Goal: Transaction & Acquisition: Subscribe to service/newsletter

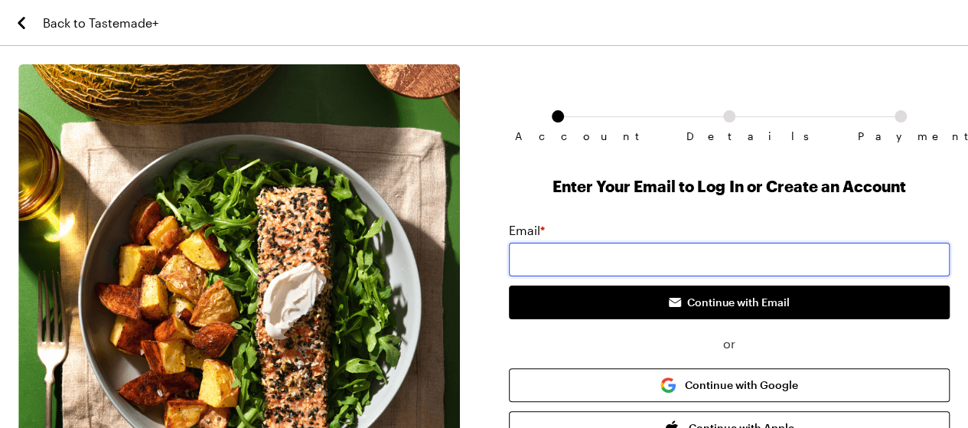
click at [542, 247] on input "email" at bounding box center [729, 260] width 441 height 34
type input "[EMAIL_ADDRESS][DOMAIN_NAME]"
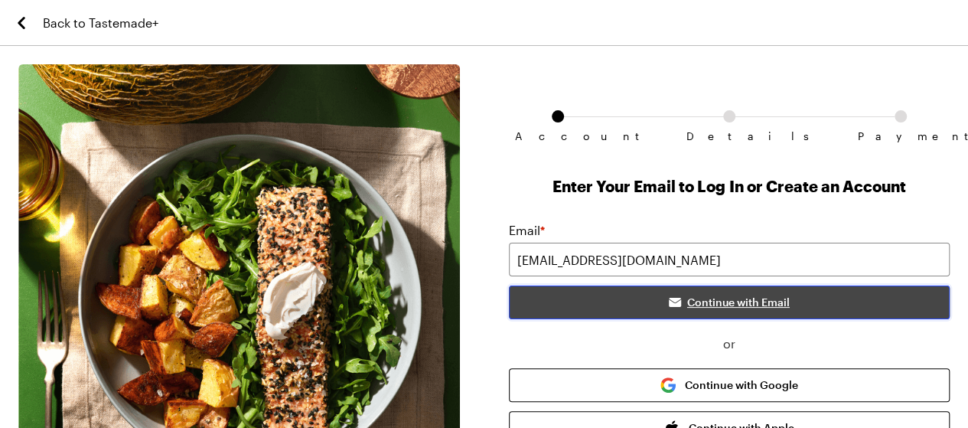
click at [695, 304] on span "Continue with Email" at bounding box center [738, 302] width 103 height 15
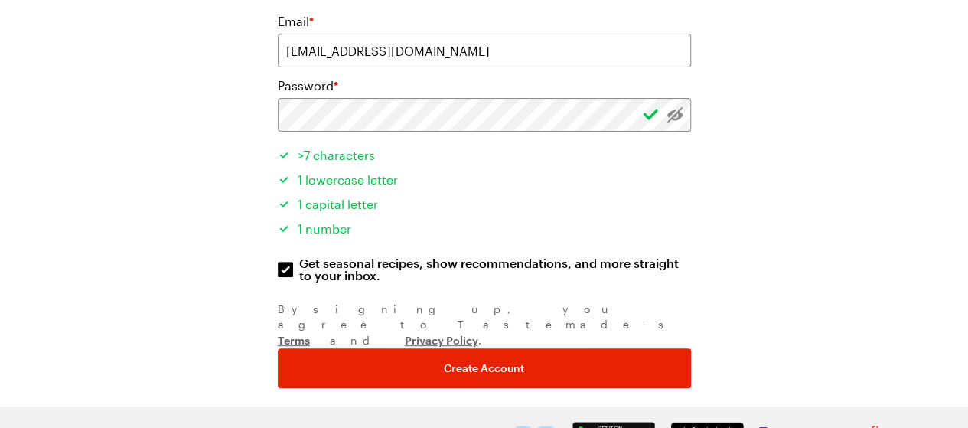
scroll to position [212, 0]
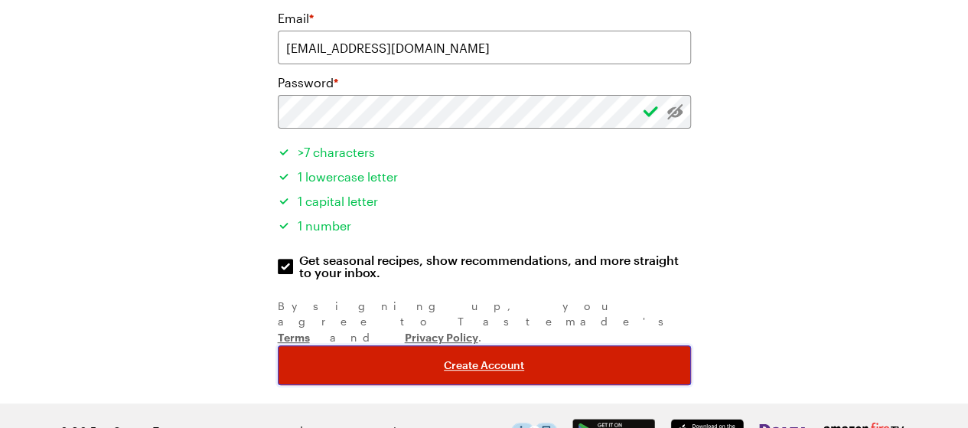
click at [465, 357] on span "Create Account" at bounding box center [484, 364] width 80 height 15
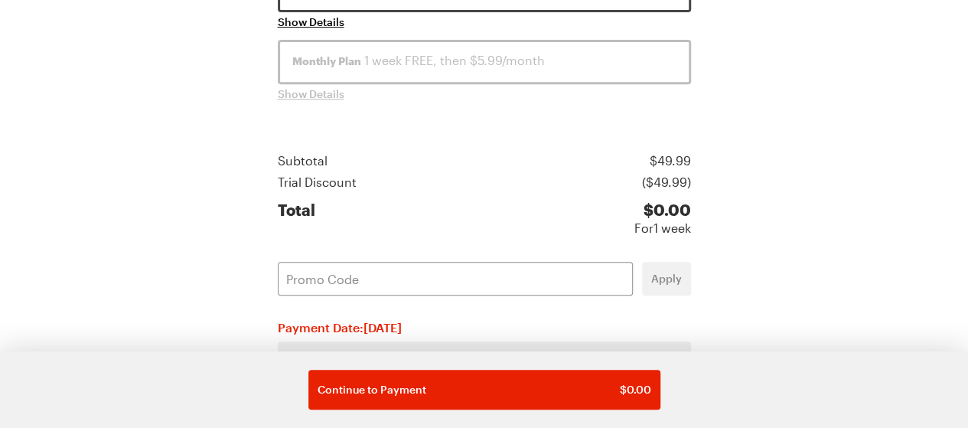
scroll to position [383, 0]
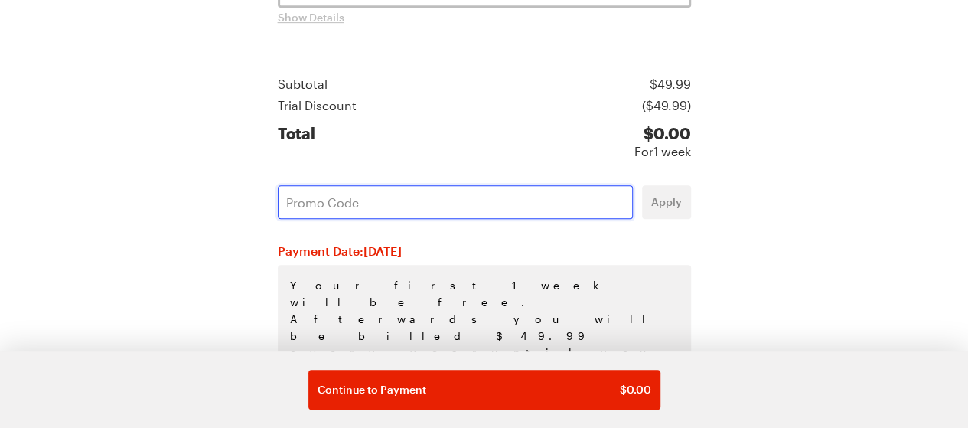
click at [314, 194] on input "text" at bounding box center [455, 202] width 355 height 34
paste input "NGABL29A"
type input "NGABL29A"
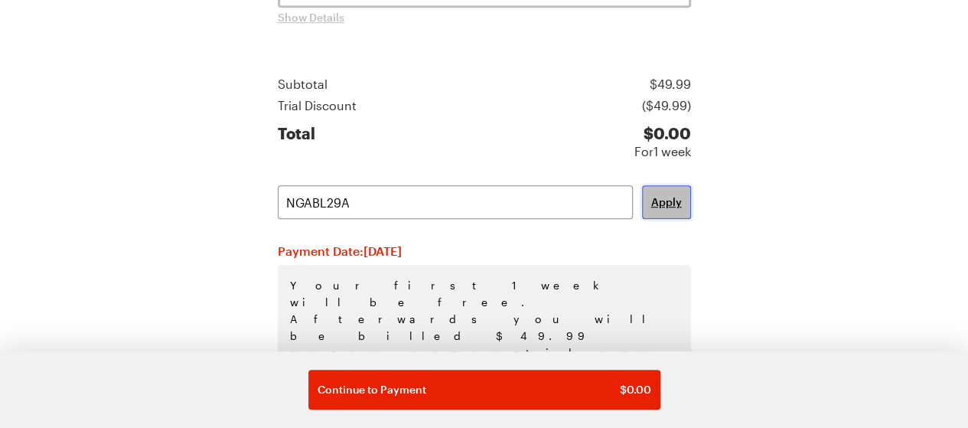
click at [666, 206] on span "Apply" at bounding box center [666, 201] width 31 height 15
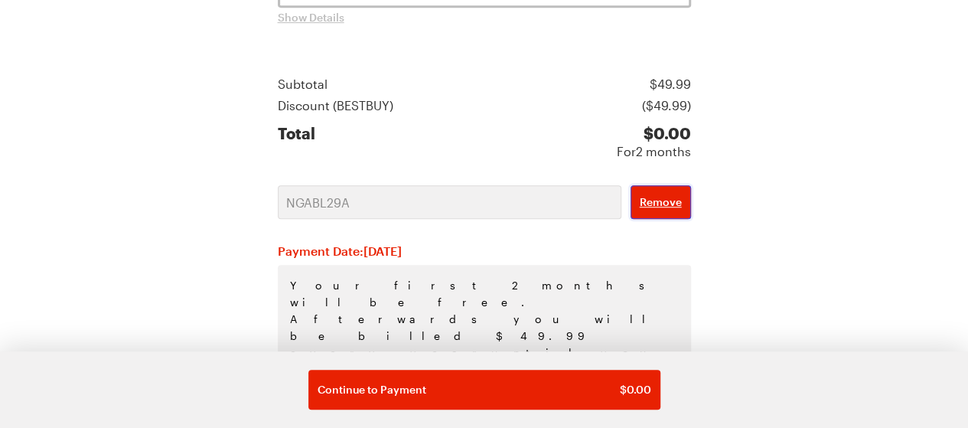
scroll to position [230, 0]
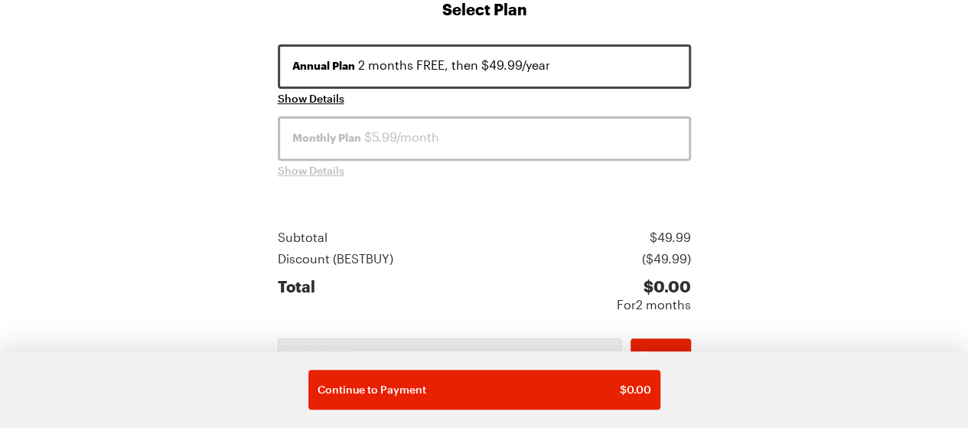
click at [399, 142] on div "Monthly Plan $5.99/month" at bounding box center [484, 137] width 384 height 18
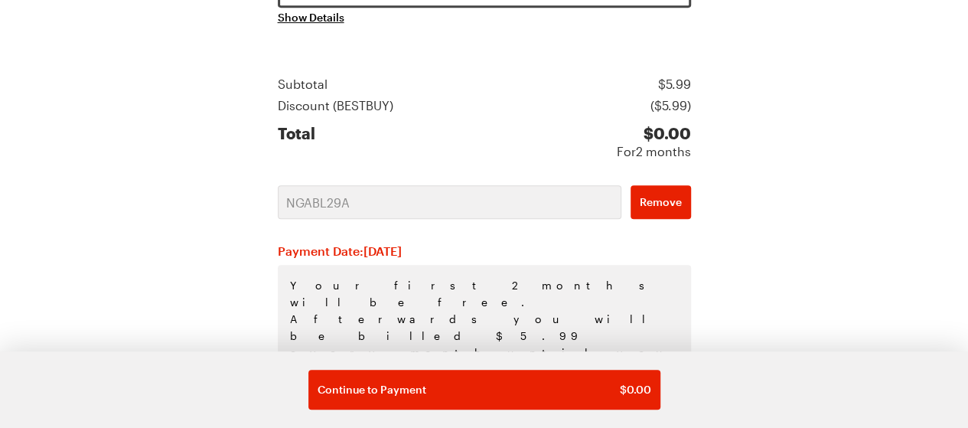
scroll to position [425, 0]
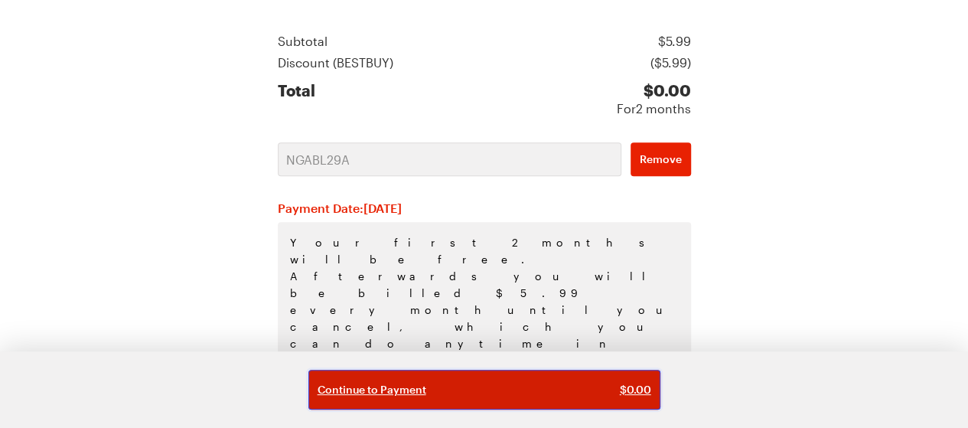
click at [395, 386] on span "Continue to Payment" at bounding box center [371, 389] width 109 height 15
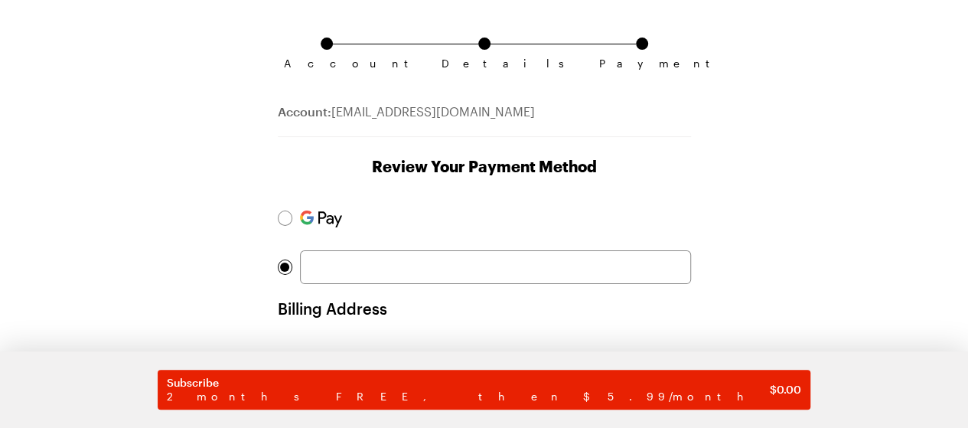
scroll to position [153, 0]
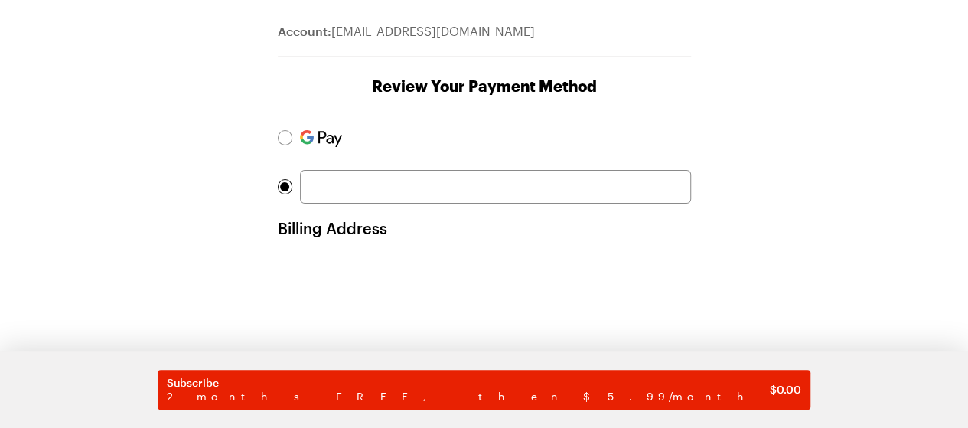
click at [334, 175] on div at bounding box center [495, 187] width 391 height 34
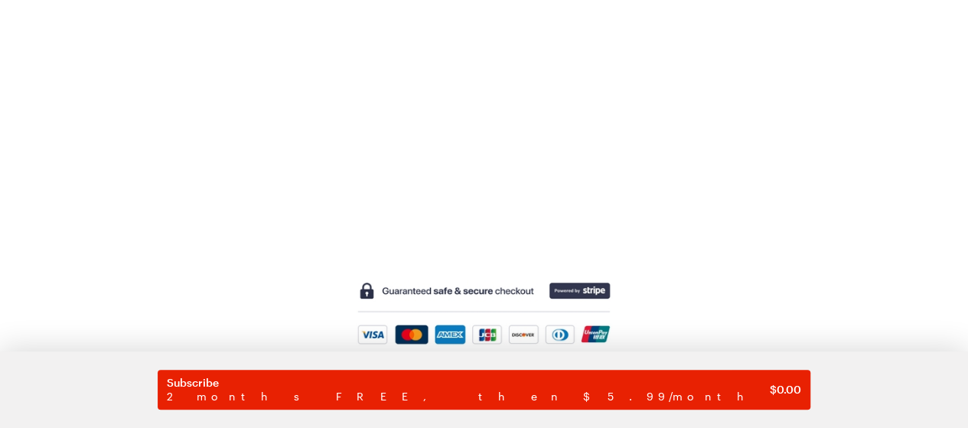
scroll to position [600, 0]
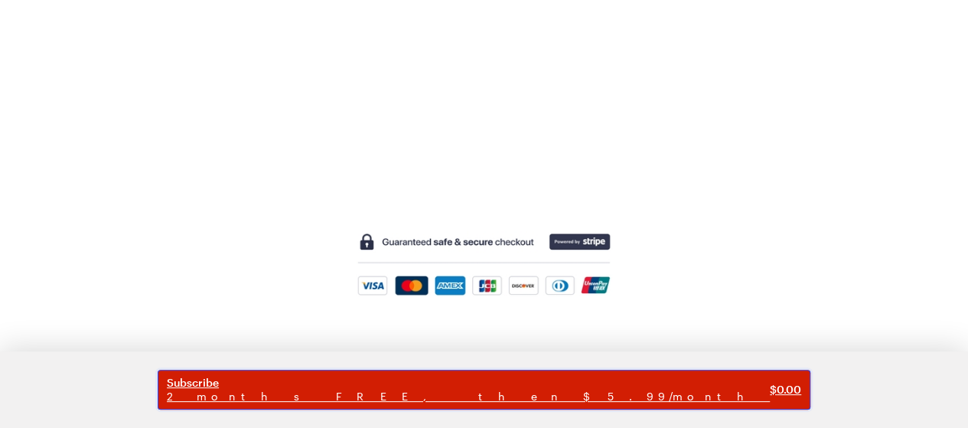
click at [498, 389] on span "2 months FREE, then $5.99/month" at bounding box center [468, 396] width 603 height 14
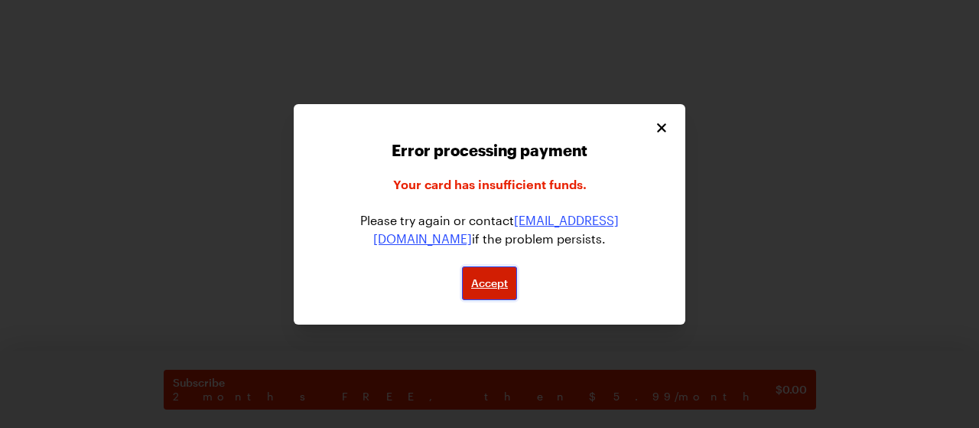
click at [485, 278] on span "Accept" at bounding box center [489, 282] width 37 height 15
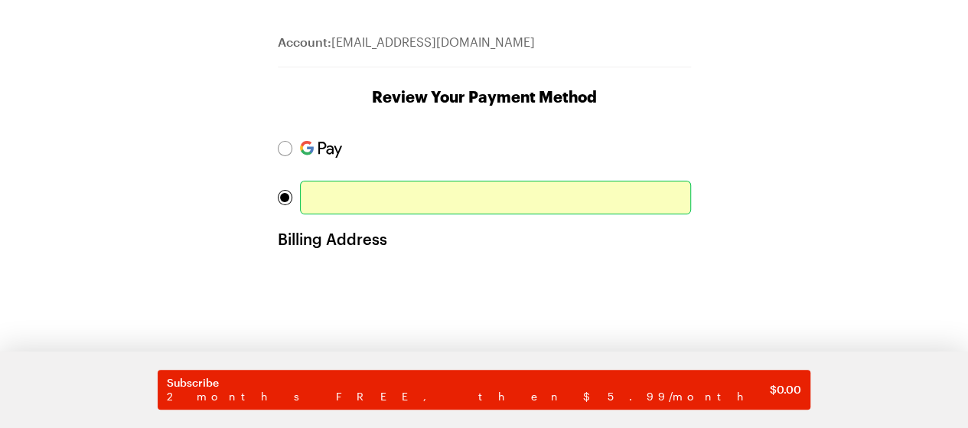
scroll to position [141, 0]
click at [283, 146] on div at bounding box center [284, 149] width 9 height 9
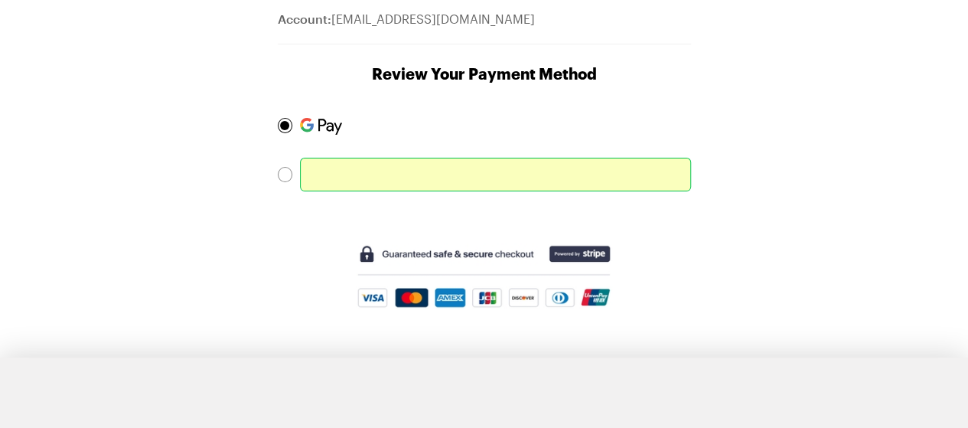
scroll to position [177, 0]
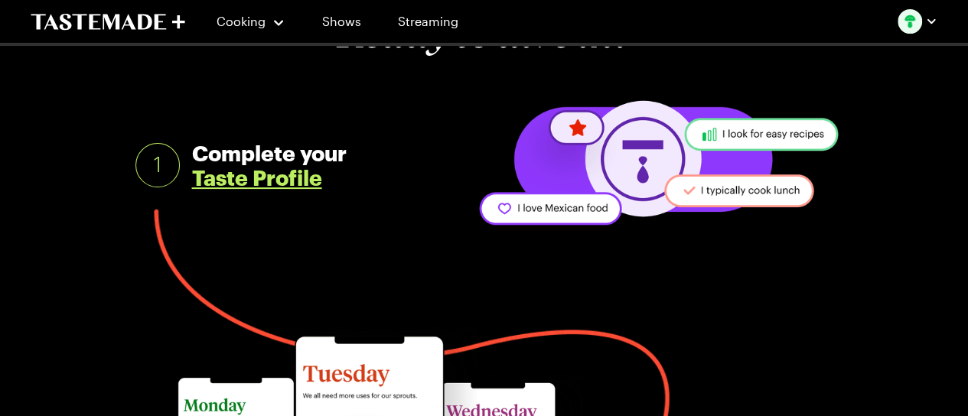
scroll to position [77, 0]
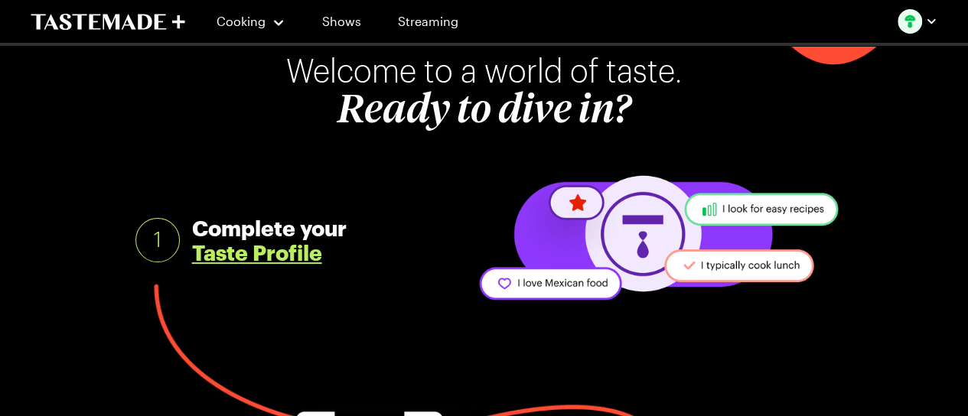
click at [255, 257] on link "Taste Profile" at bounding box center [257, 252] width 130 height 24
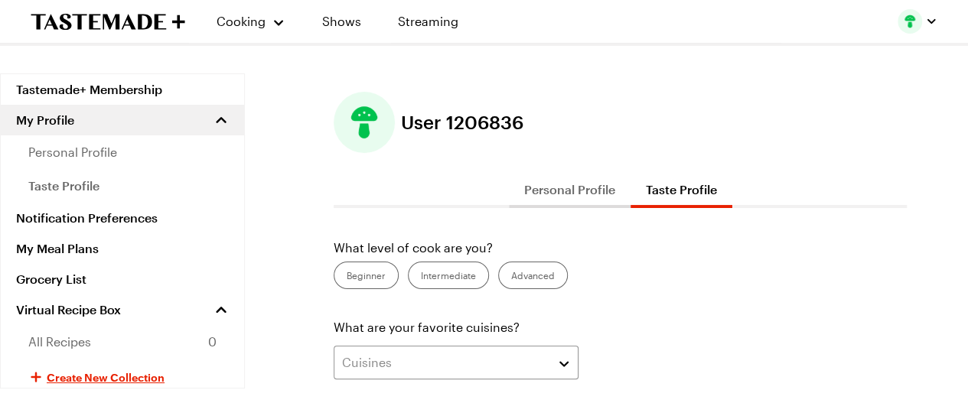
click at [521, 276] on label "Advanced" at bounding box center [533, 276] width 70 height 28
click at [511, 277] on input "Advanced" at bounding box center [511, 277] width 0 height 0
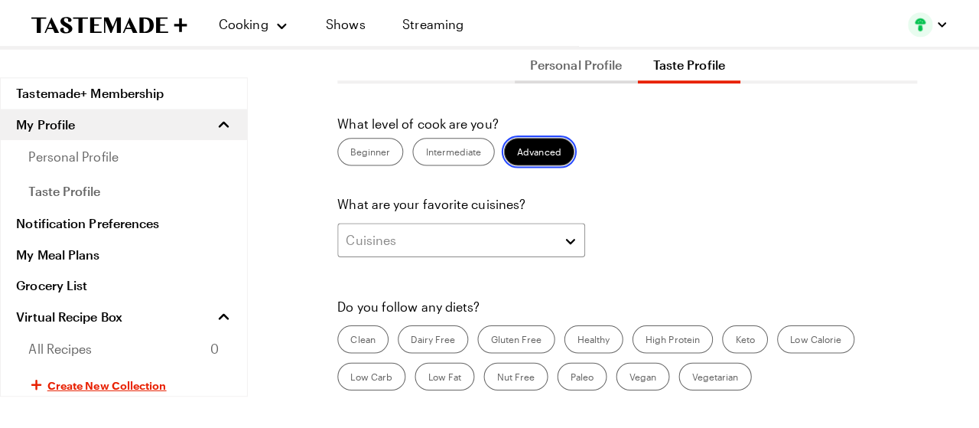
scroll to position [153, 0]
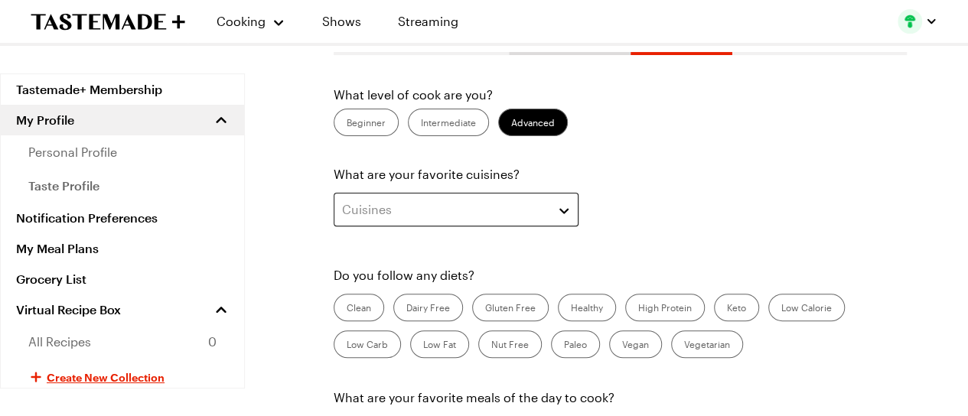
click at [566, 210] on button "Cuisines" at bounding box center [456, 210] width 245 height 34
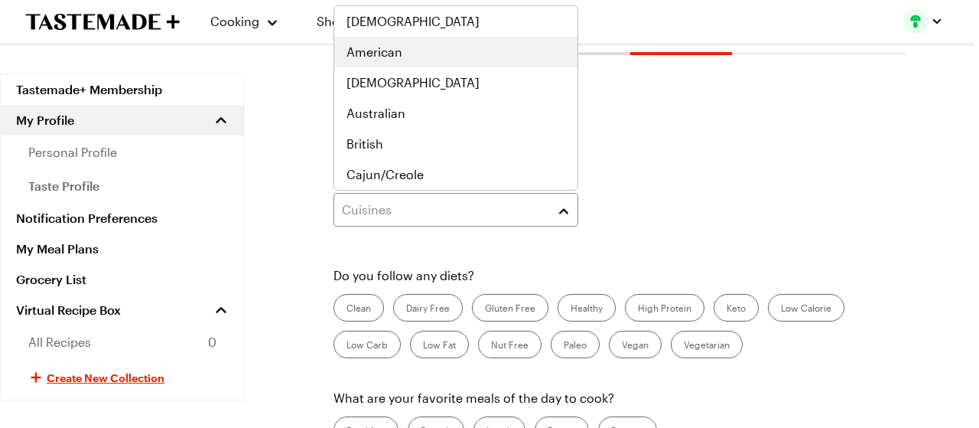
click at [413, 56] on div "American" at bounding box center [456, 52] width 219 height 18
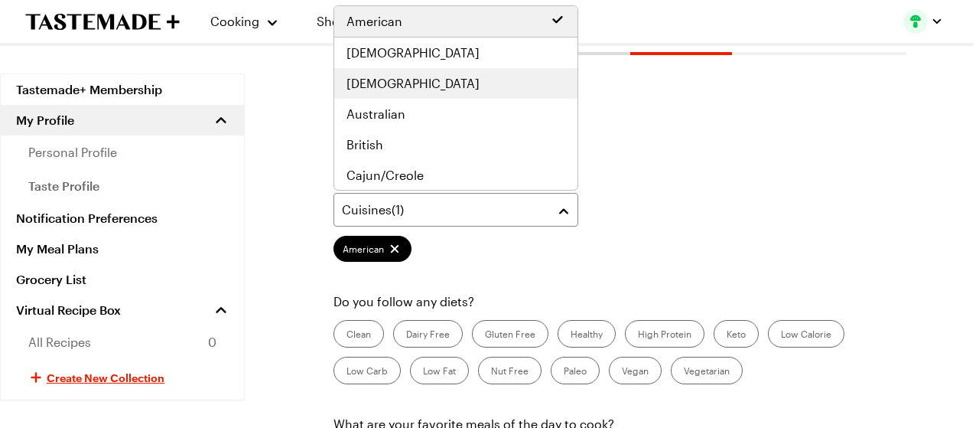
click at [378, 84] on div "[DEMOGRAPHIC_DATA]" at bounding box center [456, 83] width 219 height 18
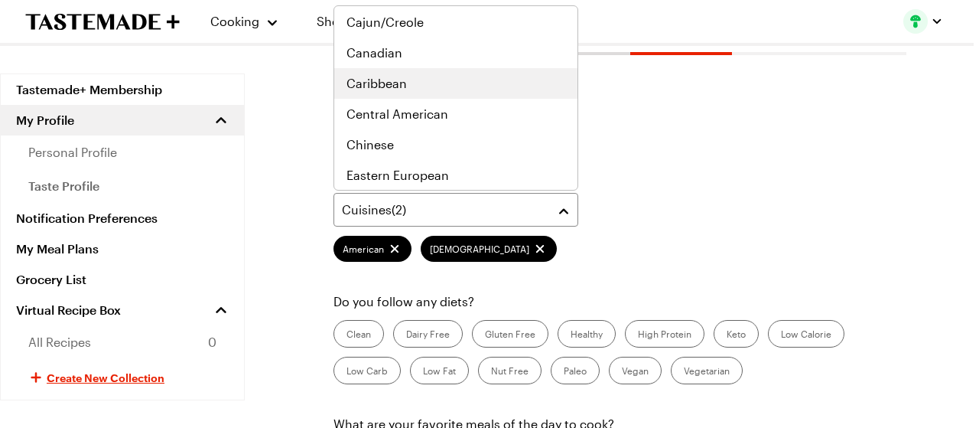
scroll to position [230, 0]
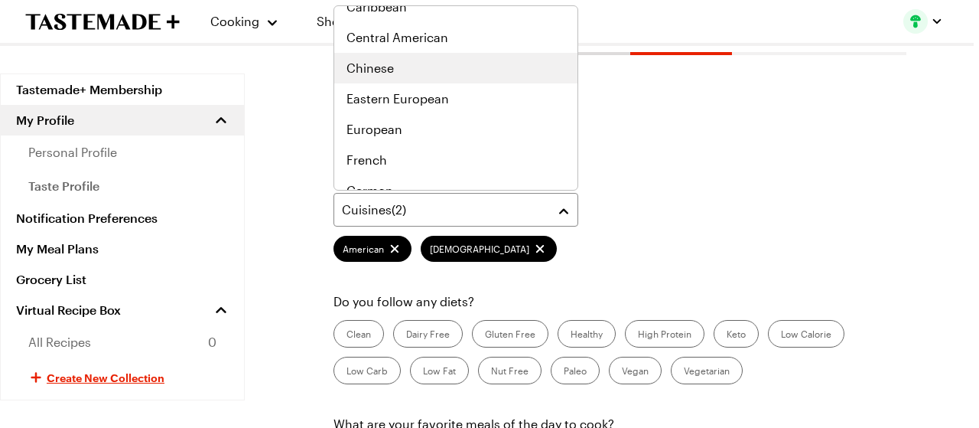
click at [445, 69] on div "Chinese" at bounding box center [456, 68] width 219 height 18
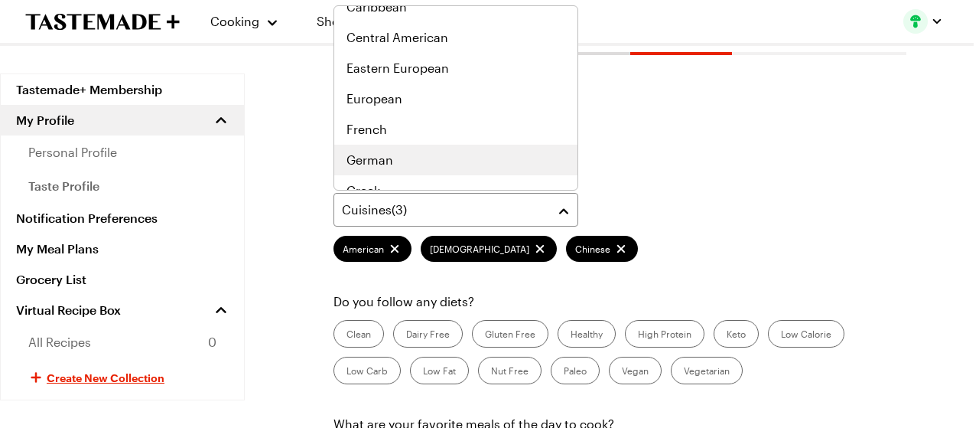
click at [423, 163] on div "German" at bounding box center [456, 160] width 219 height 18
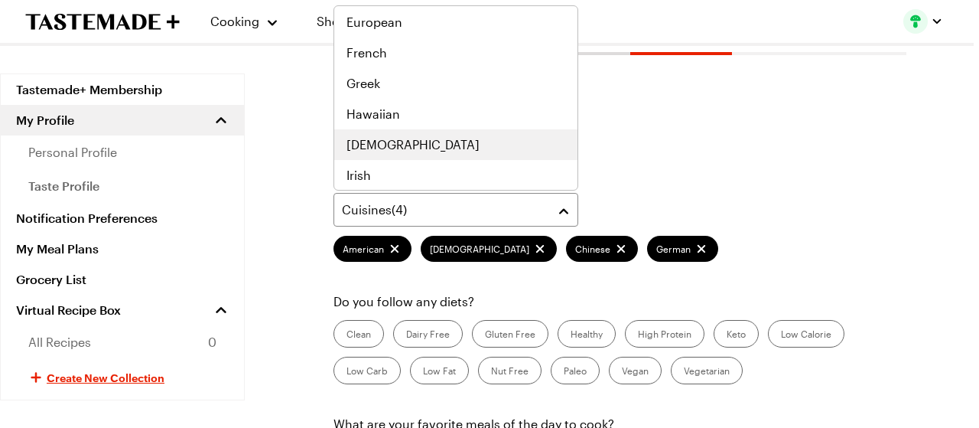
scroll to position [444, 0]
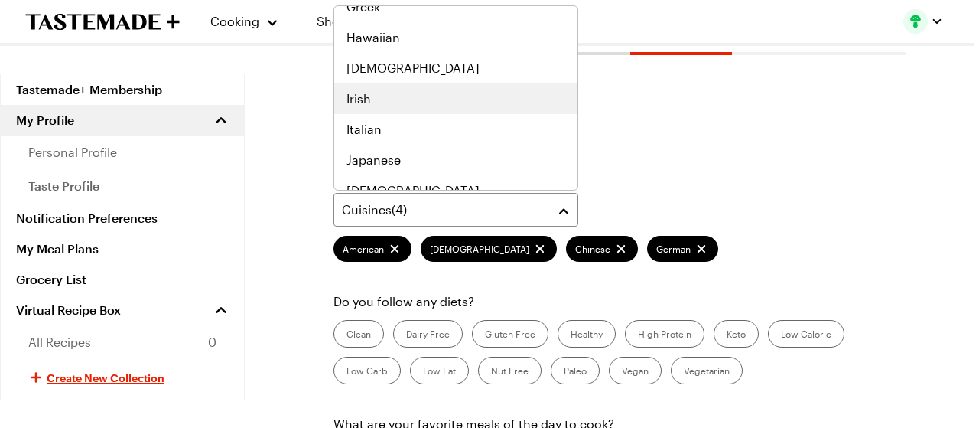
click at [422, 102] on div "Irish" at bounding box center [456, 99] width 219 height 18
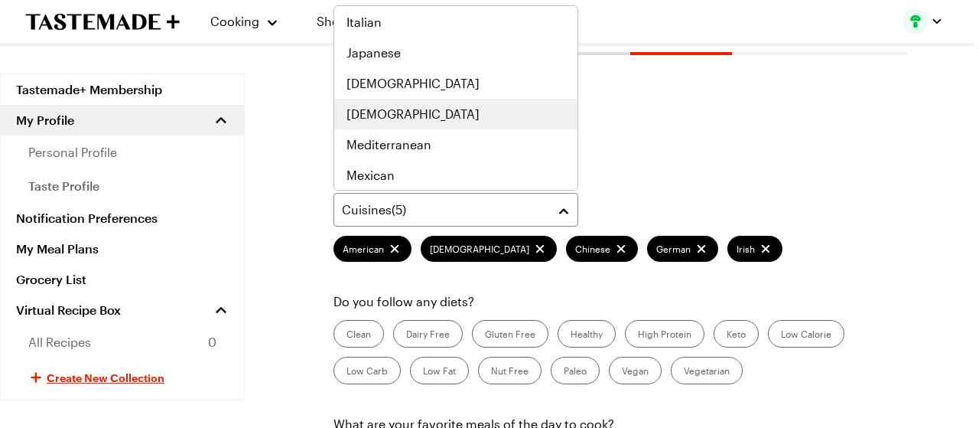
scroll to position [627, 0]
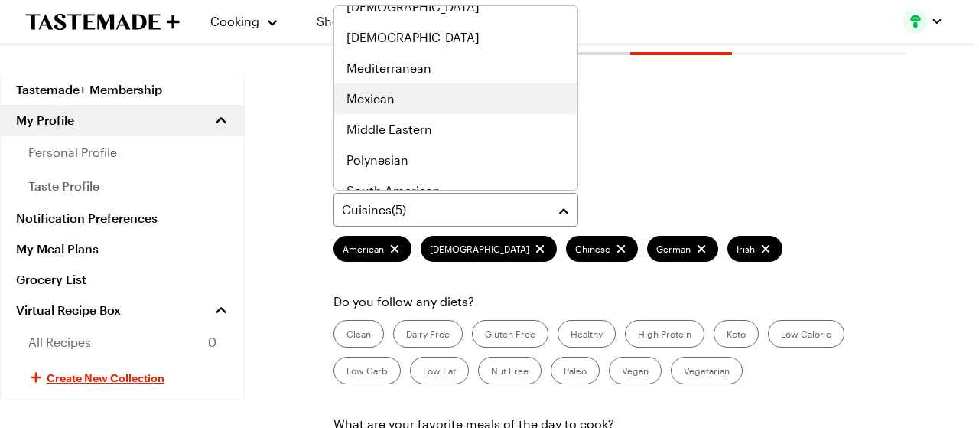
click at [459, 101] on div "Mexican" at bounding box center [456, 99] width 219 height 18
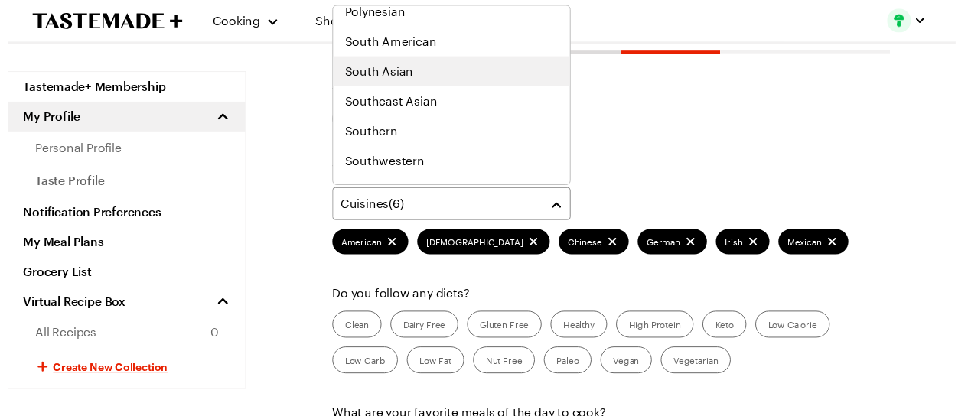
scroll to position [796, 0]
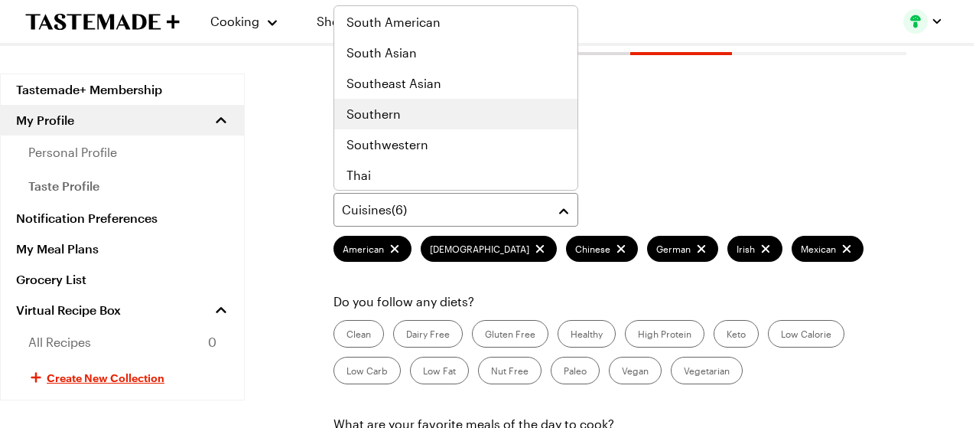
click at [370, 112] on span "Southern" at bounding box center [374, 114] width 54 height 18
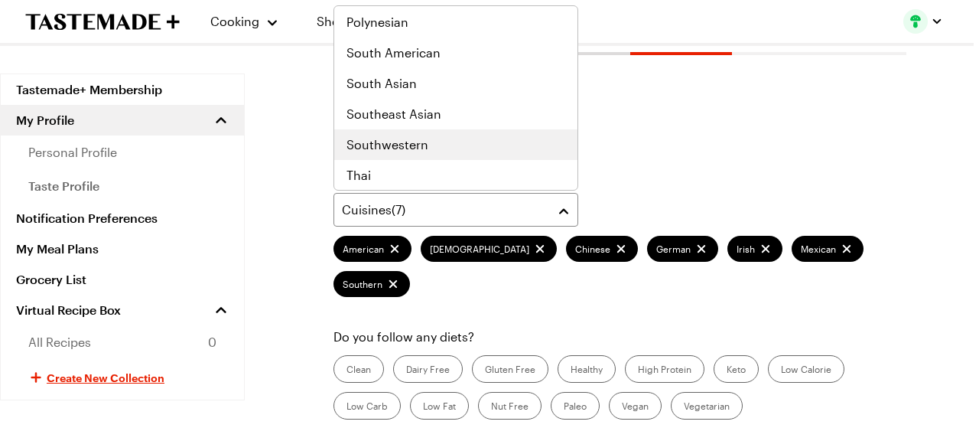
click at [405, 143] on span "Southwestern" at bounding box center [388, 144] width 82 height 18
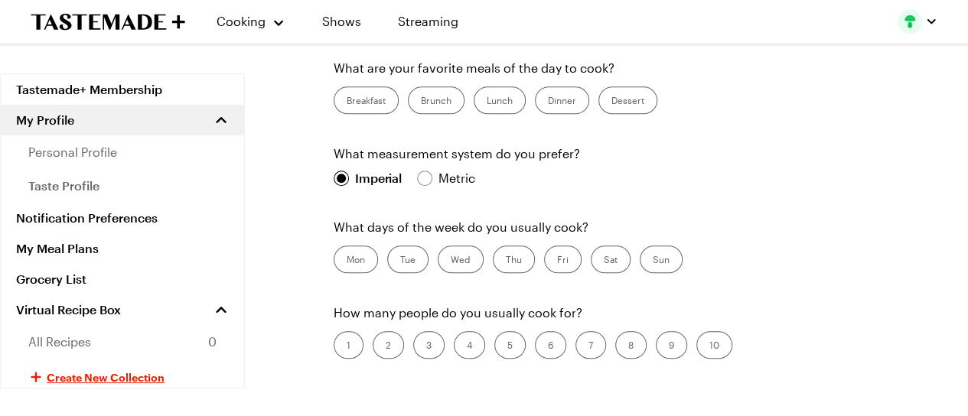
scroll to position [383, 0]
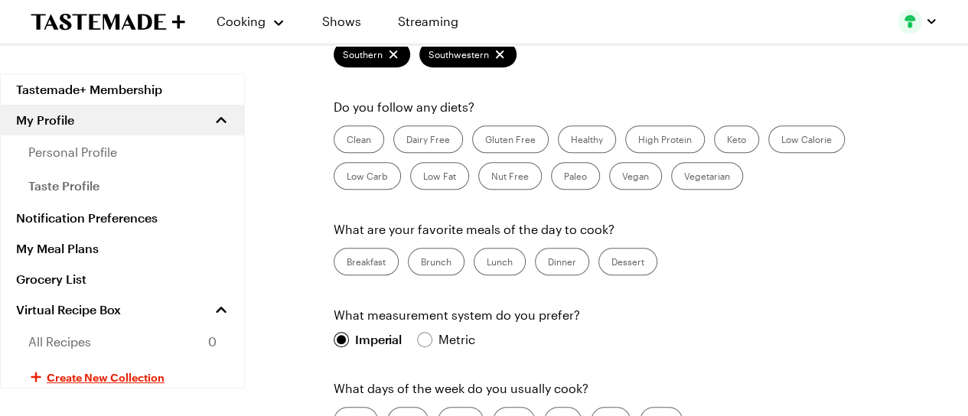
click at [555, 262] on label "Dinner" at bounding box center [562, 262] width 54 height 28
click at [548, 263] on input "Dinner" at bounding box center [548, 263] width 0 height 0
click at [627, 255] on label "Dessert" at bounding box center [627, 262] width 59 height 28
click at [611, 263] on input "Dessert" at bounding box center [611, 263] width 0 height 0
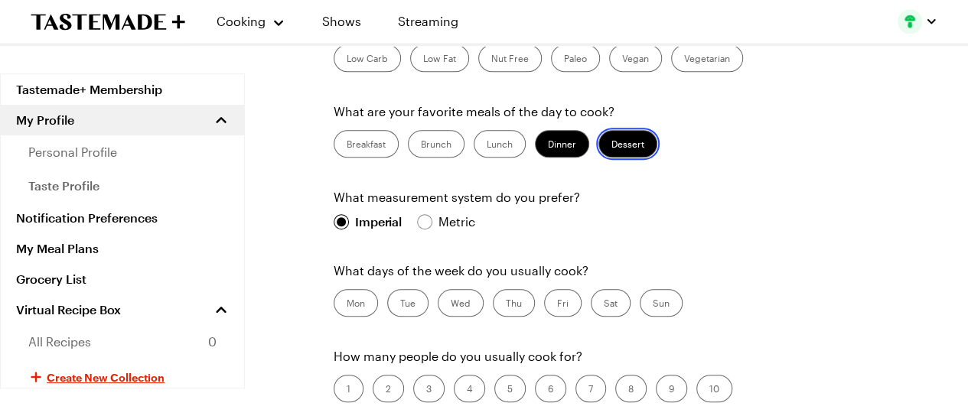
scroll to position [536, 0]
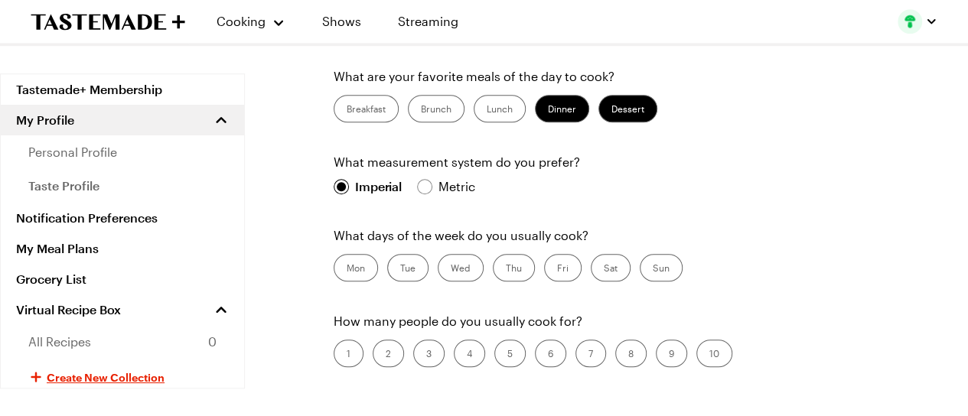
click at [355, 268] on label "Mon" at bounding box center [356, 268] width 44 height 28
click at [347, 269] on input "Mon" at bounding box center [347, 269] width 0 height 0
drag, startPoint x: 417, startPoint y: 263, endPoint x: 444, endPoint y: 269, distance: 28.1
click at [417, 264] on label "Tue" at bounding box center [407, 268] width 41 height 28
click at [400, 269] on input "Tue" at bounding box center [400, 269] width 0 height 0
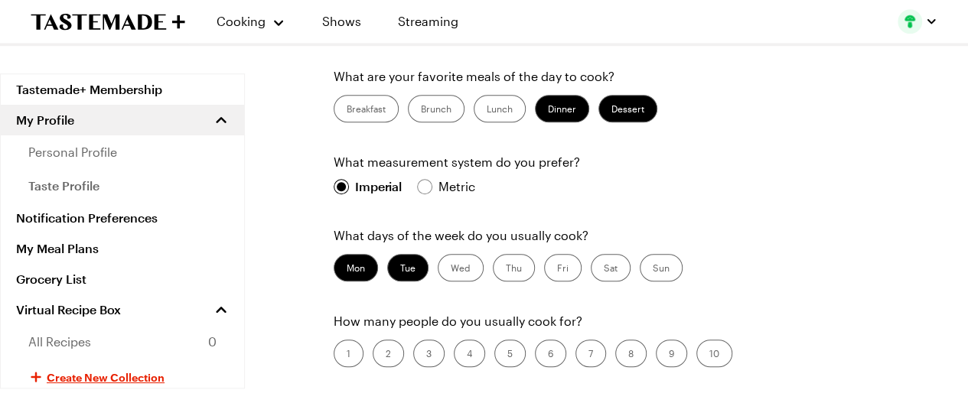
click at [459, 266] on label "Wed" at bounding box center [461, 268] width 46 height 28
click at [451, 269] on input "Wed" at bounding box center [451, 269] width 0 height 0
drag, startPoint x: 514, startPoint y: 263, endPoint x: 523, endPoint y: 270, distance: 11.5
click at [514, 264] on label "Thu" at bounding box center [514, 268] width 42 height 28
click at [506, 269] on input "Thu" at bounding box center [506, 269] width 0 height 0
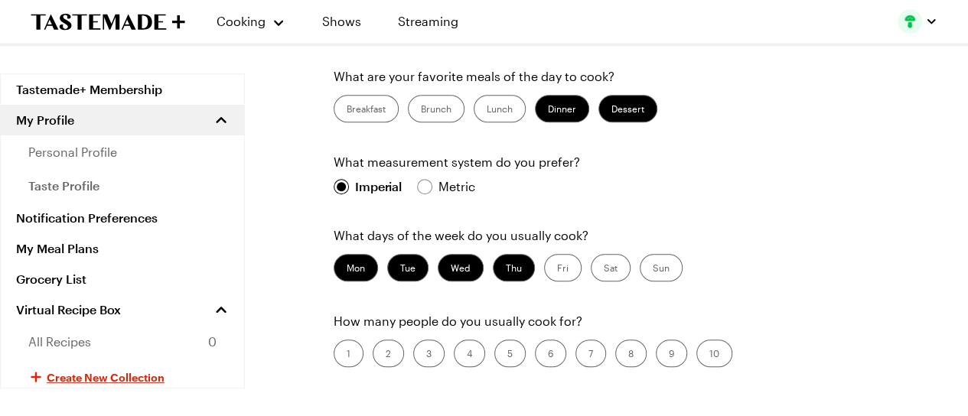
drag, startPoint x: 613, startPoint y: 266, endPoint x: 627, endPoint y: 261, distance: 15.5
click at [617, 265] on label "Sat" at bounding box center [611, 268] width 40 height 28
click at [604, 269] on input "Sat" at bounding box center [604, 269] width 0 height 0
click at [659, 258] on label "Sun" at bounding box center [661, 268] width 43 height 28
click at [653, 269] on input "Sun" at bounding box center [653, 269] width 0 height 0
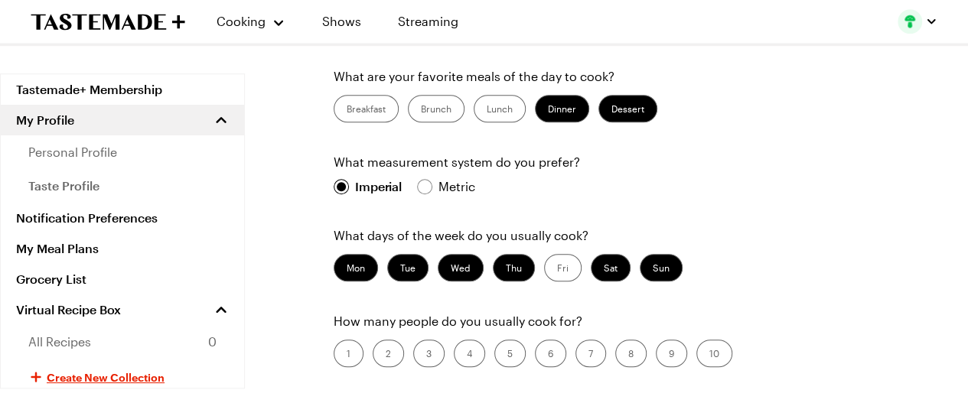
click at [469, 350] on label "4" at bounding box center [469, 354] width 31 height 28
click at [467, 355] on input "4" at bounding box center [467, 355] width 0 height 0
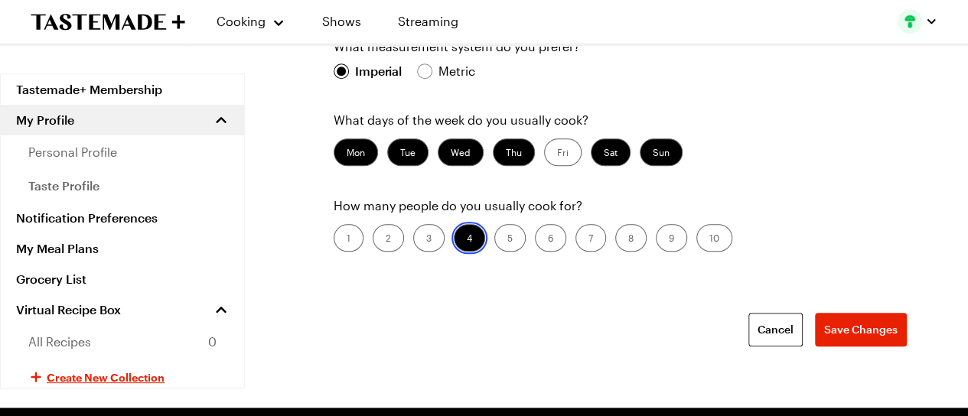
scroll to position [689, 0]
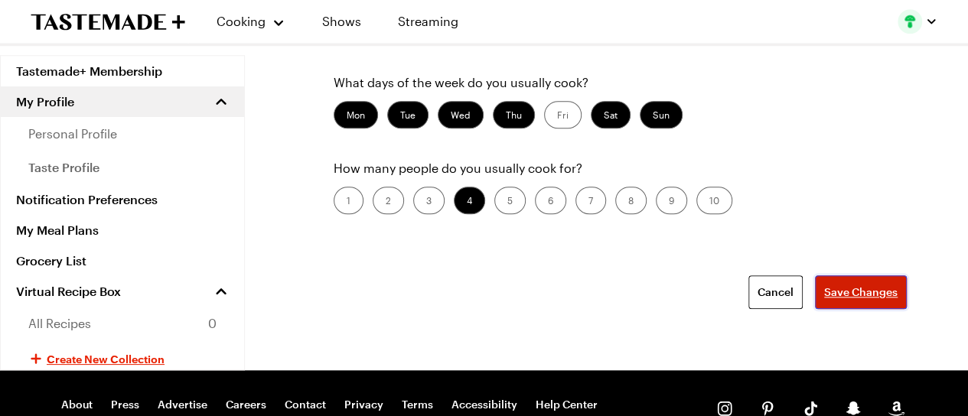
click at [832, 285] on span "Save Changes" at bounding box center [860, 292] width 73 height 15
click at [861, 288] on div "Cancel Save Changes" at bounding box center [620, 292] width 573 height 34
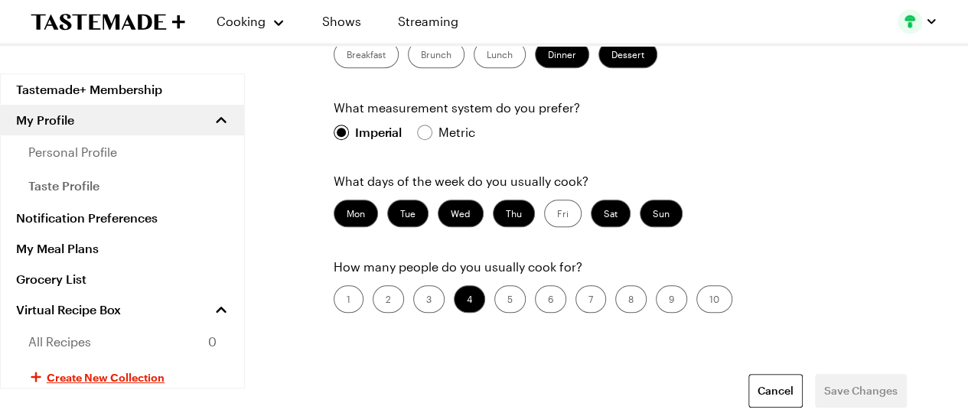
scroll to position [588, 0]
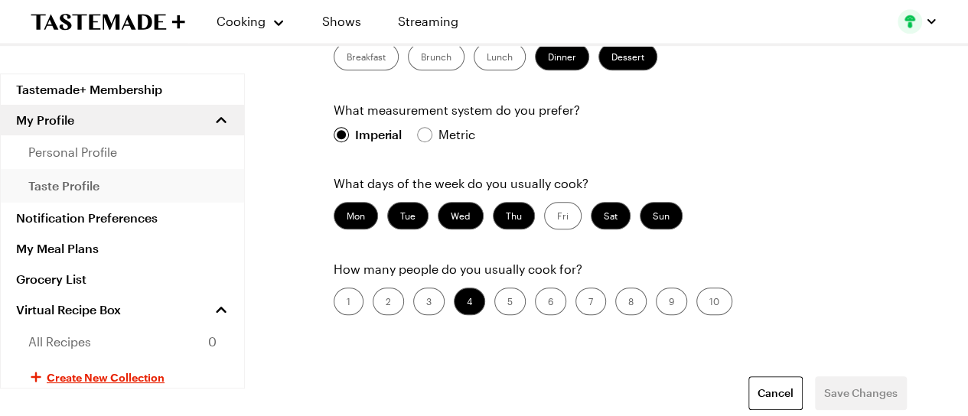
click at [55, 183] on span "taste profile" at bounding box center [63, 186] width 71 height 18
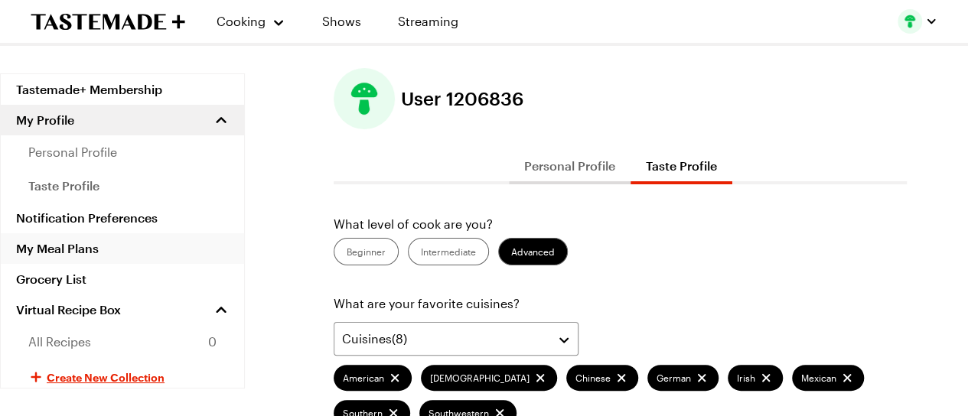
scroll to position [0, 0]
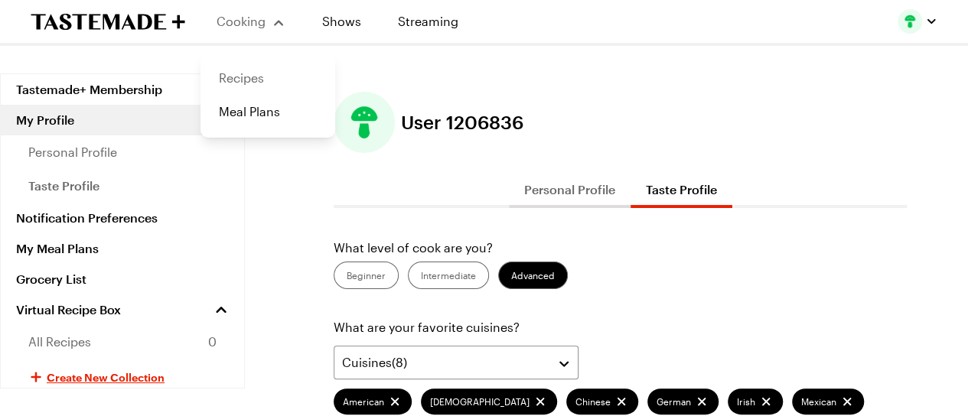
click at [249, 77] on link "Recipes" at bounding box center [268, 78] width 116 height 34
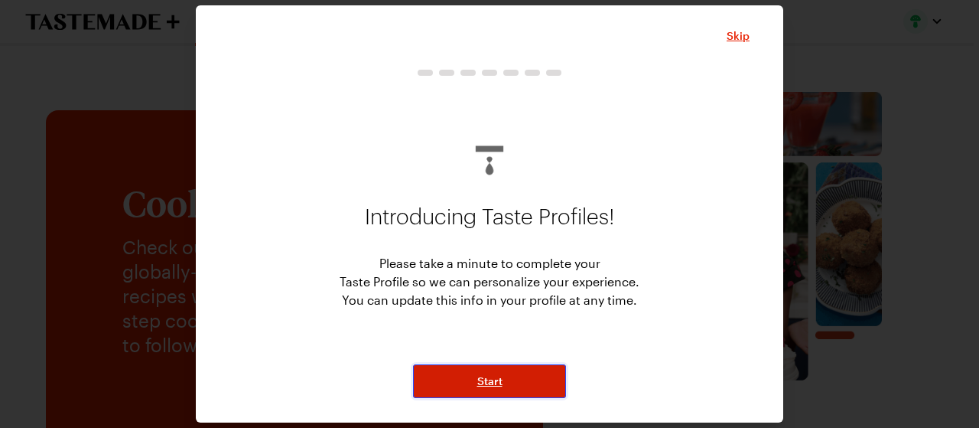
click at [487, 382] on span "Start" at bounding box center [489, 380] width 25 height 15
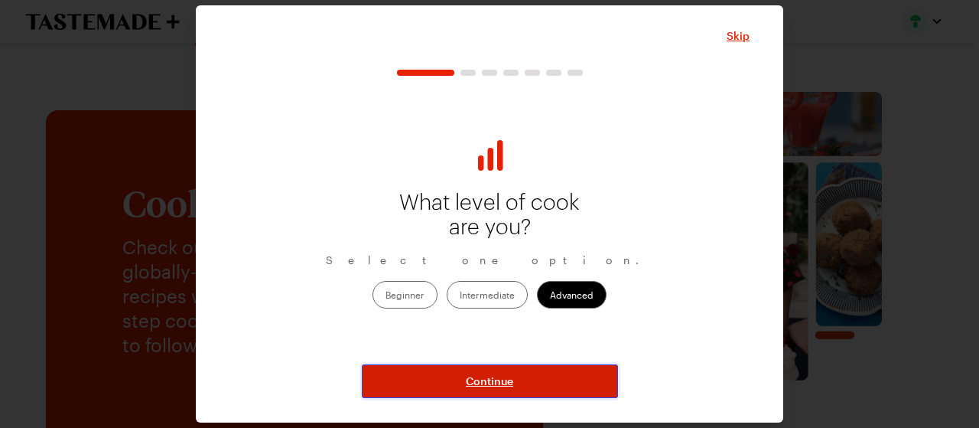
click at [487, 382] on span "Continue" at bounding box center [489, 380] width 47 height 15
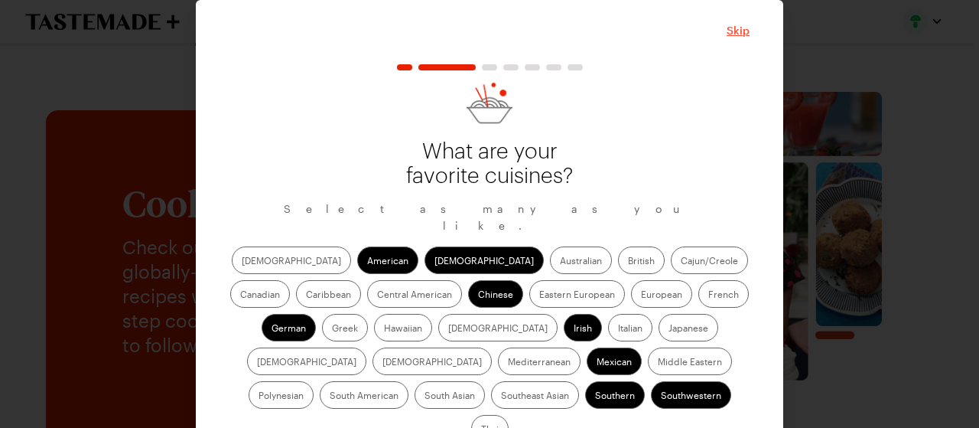
click at [734, 25] on span "Skip" at bounding box center [738, 30] width 23 height 15
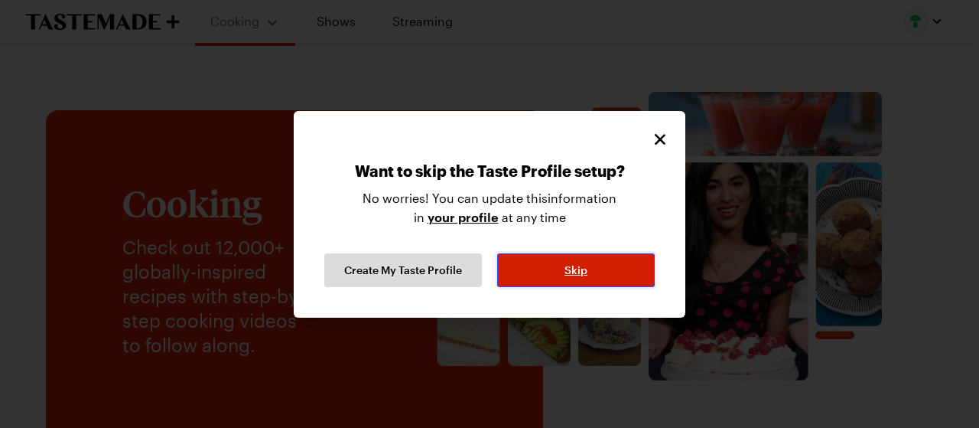
click at [571, 269] on span "Skip" at bounding box center [576, 269] width 23 height 15
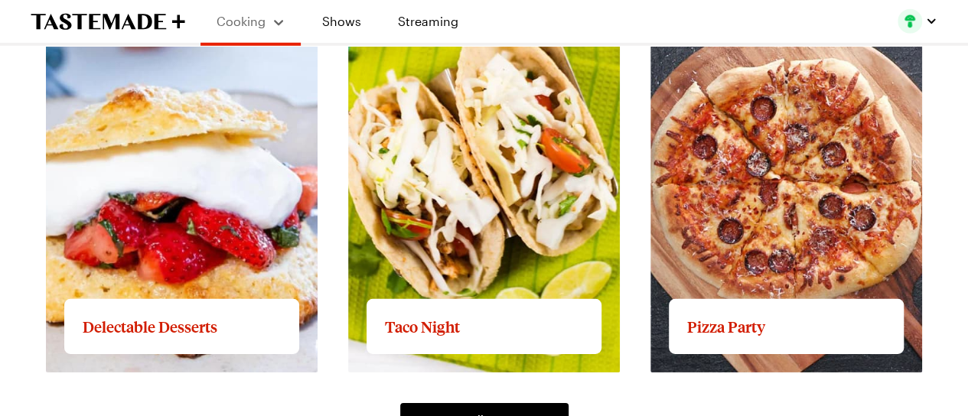
scroll to position [2219, 0]
